Goal: Information Seeking & Learning: Understand process/instructions

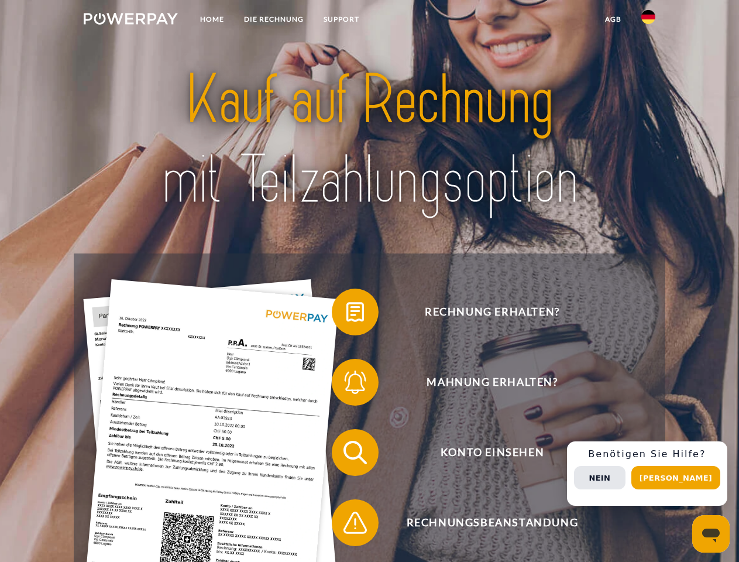
click at [131, 20] on img at bounding box center [131, 19] width 94 height 12
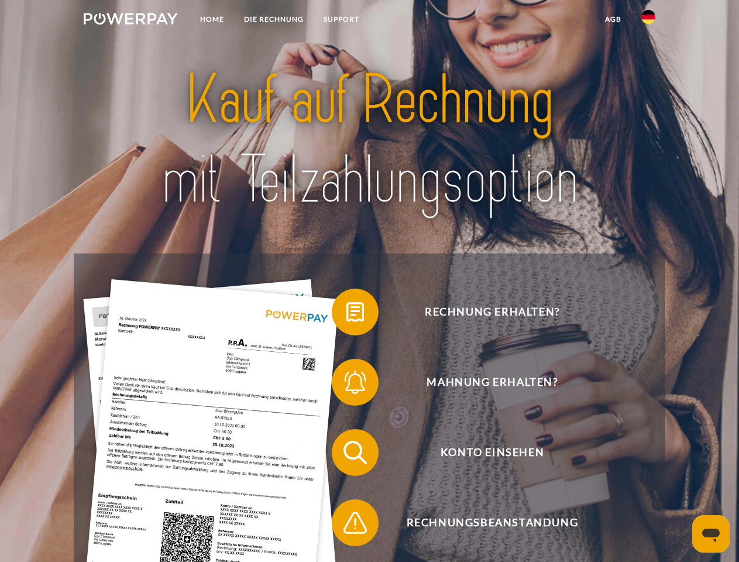
click at [649, 20] on img at bounding box center [649, 17] width 14 height 14
click at [613, 19] on link "agb" at bounding box center [613, 19] width 36 height 21
click at [347, 314] on span at bounding box center [337, 312] width 59 height 59
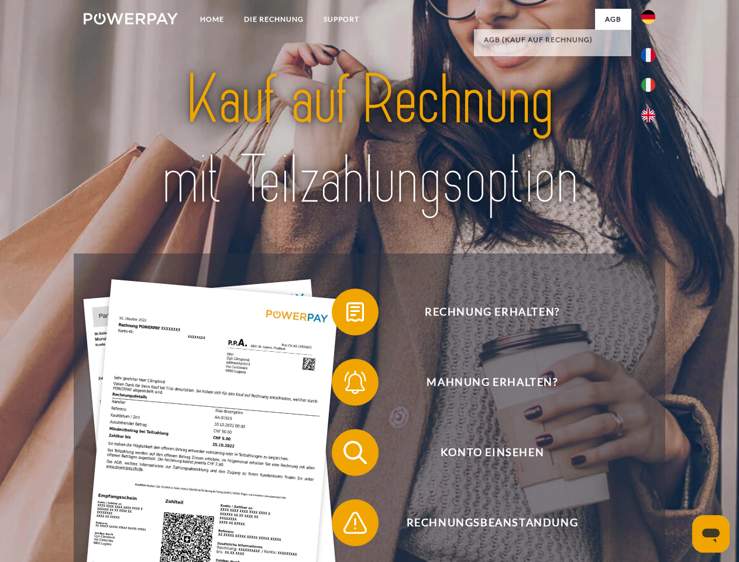
click at [347, 385] on span at bounding box center [337, 382] width 59 height 59
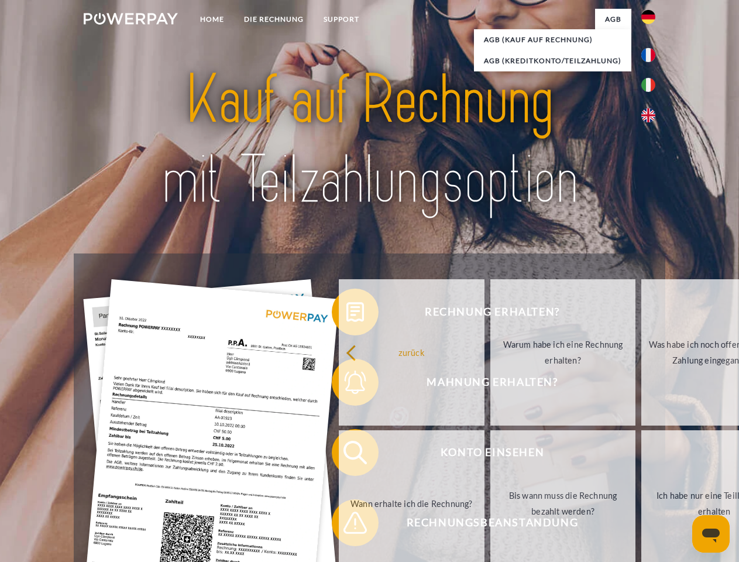
click at [491, 455] on link "Bis wann muss die Rechnung bezahlt werden?" at bounding box center [564, 503] width 146 height 146
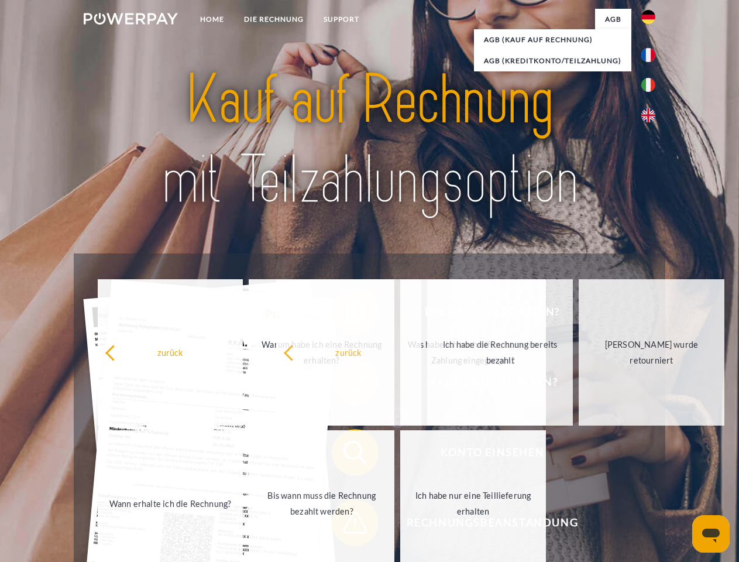
click at [347, 525] on span at bounding box center [337, 522] width 59 height 59
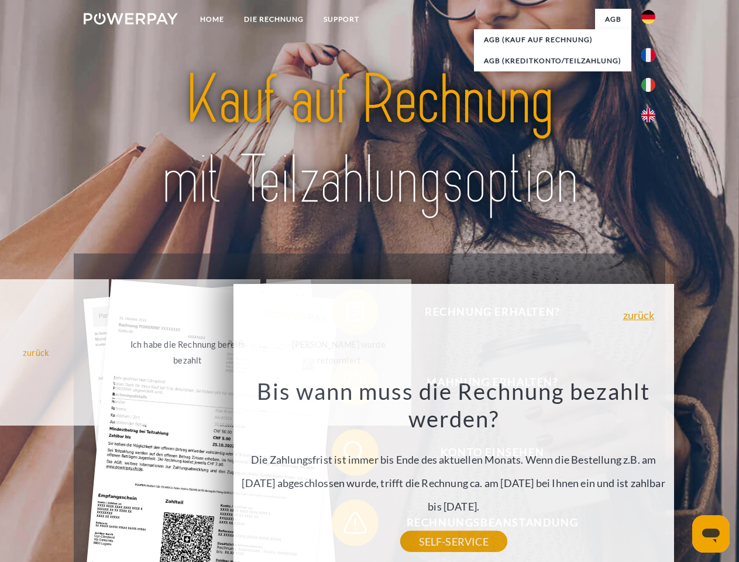
click at [651, 474] on div "Rechnung erhalten? Mahnung erhalten? Konto einsehen" at bounding box center [369, 487] width 591 height 468
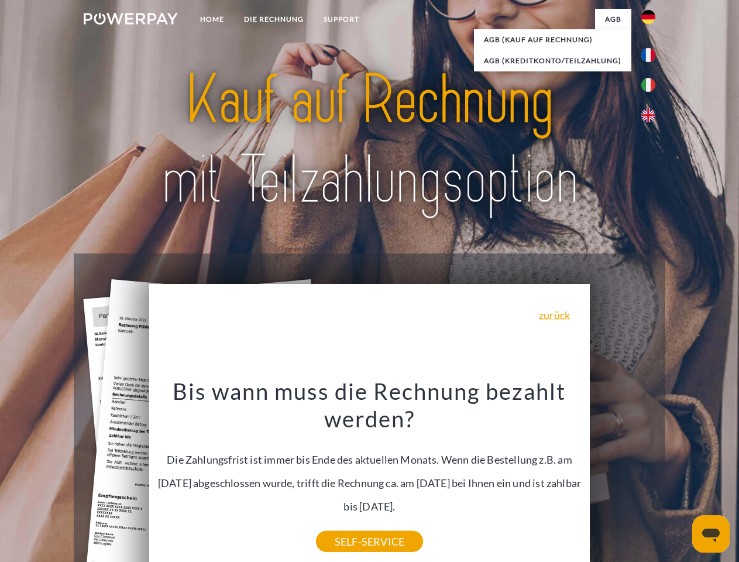
click at [623, 476] on span "Konto einsehen" at bounding box center [492, 452] width 287 height 47
click at [680, 478] on header "Home DIE RECHNUNG SUPPORT" at bounding box center [369, 404] width 739 height 808
